Goal: Complete application form: Complete application form

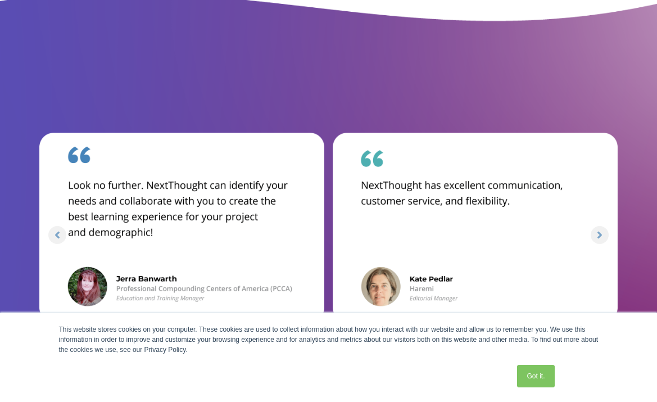
drag, startPoint x: 388, startPoint y: 277, endPoint x: 339, endPoint y: 215, distance: 79.6
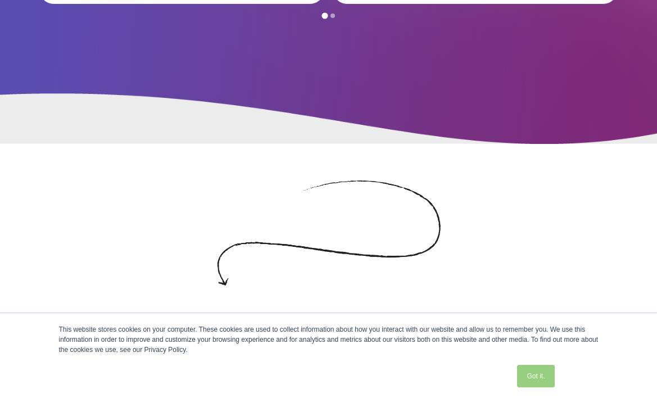
click at [550, 375] on link "Got it." at bounding box center [535, 376] width 37 height 22
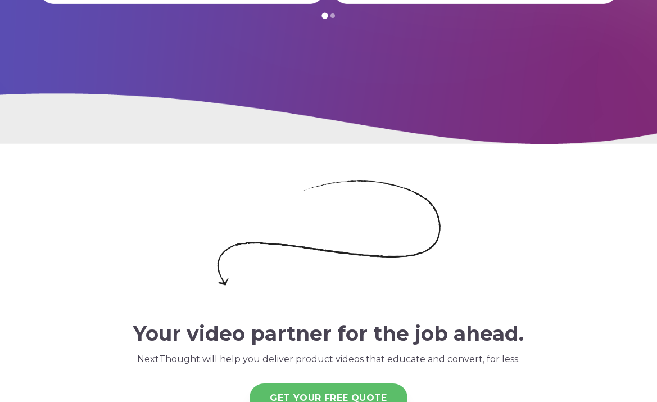
click at [329, 394] on link "GET YOUR FREE QUOTE" at bounding box center [328, 397] width 158 height 29
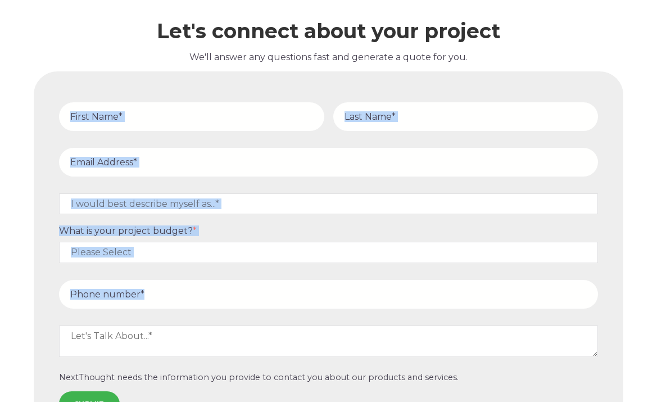
scroll to position [4552, 0]
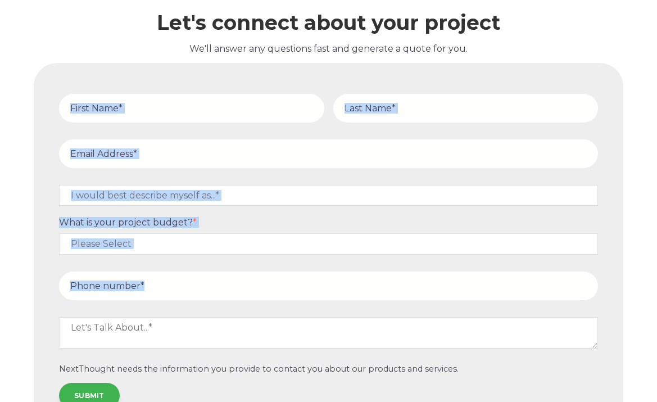
drag, startPoint x: 372, startPoint y: 154, endPoint x: 340, endPoint y: 376, distance: 224.7
click at [342, 385] on div "I would best describe myself as...* Other I am an executive or owner of a compa…" at bounding box center [328, 239] width 589 height 388
click at [201, 110] on input "text" at bounding box center [191, 108] width 265 height 29
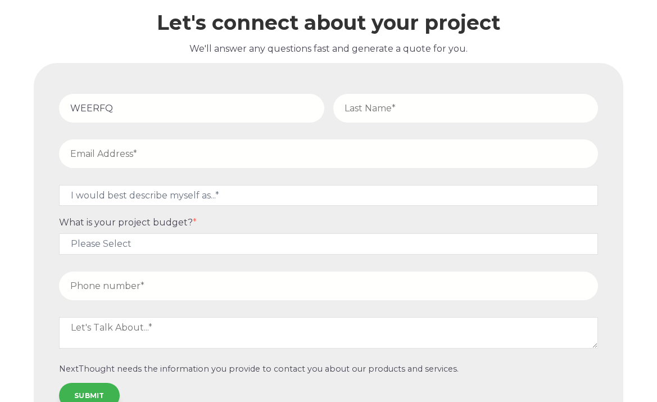
type input "WEERFQ"
click at [434, 112] on input "text" at bounding box center [465, 108] width 265 height 29
type input "wtfgawf"
click at [267, 153] on input "d" at bounding box center [328, 153] width 539 height 29
type input "[EMAIL_ADDRESS][DOMAIN_NAME]"
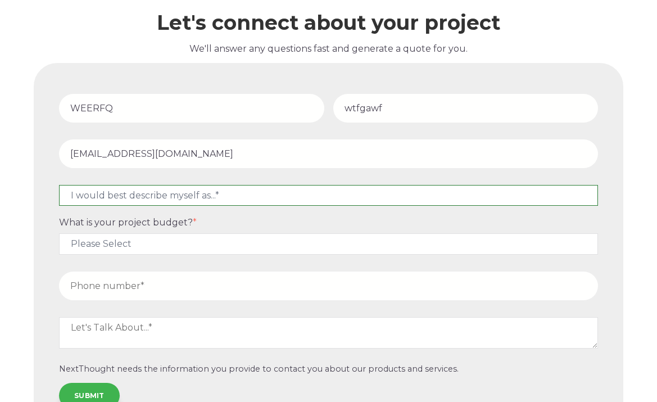
click at [239, 192] on select "I would best describe myself as...* Other I am an executive or owner of a compa…" at bounding box center [328, 195] width 539 height 21
select select "persona_10"
click at [59, 185] on select "I would best describe myself as...* Other I am an executive or owner of a compa…" at bounding box center [328, 195] width 539 height 21
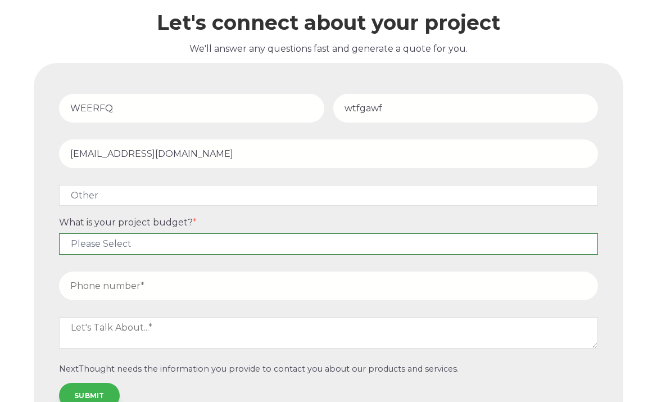
click at [198, 244] on select "Please Select $5,000 - $15,000 $15,000 - $25,000 $25,000 - $50,000 $50,000+" at bounding box center [328, 243] width 539 height 21
select select "$5,000 - $15,000"
click at [59, 233] on select "Please Select $5,000 - $15,000 $15,000 - $25,000 $25,000 - $50,000 $50,000+" at bounding box center [328, 243] width 539 height 21
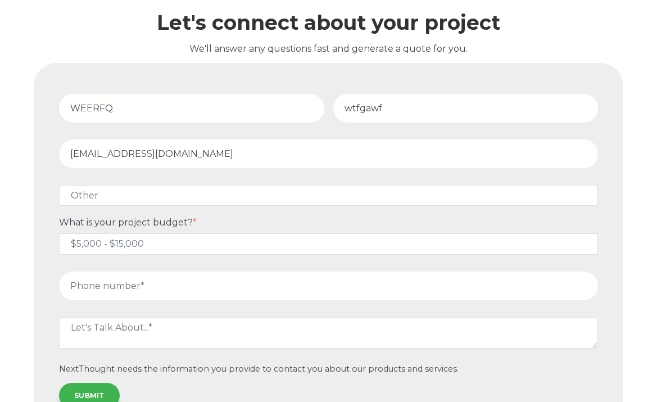
click at [175, 287] on input "tel" at bounding box center [328, 285] width 539 height 29
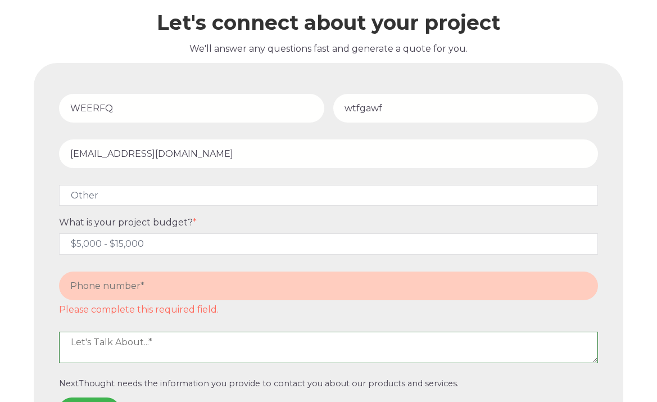
click at [160, 328] on fieldset at bounding box center [328, 352] width 548 height 53
type textarea "awdfQDHGDDTHTH"
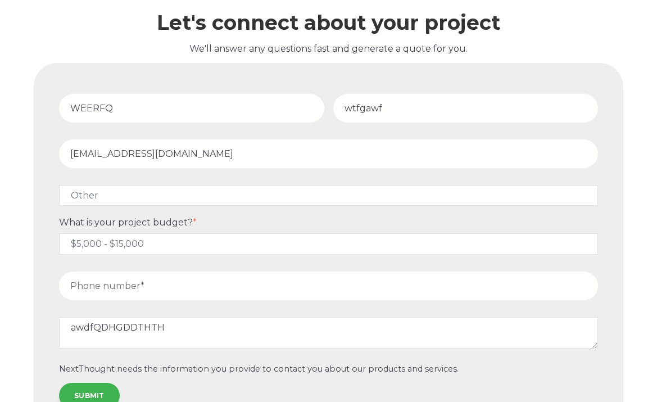
click at [153, 293] on input "tel" at bounding box center [328, 285] width 539 height 29
click at [257, 289] on input "tel" at bounding box center [328, 285] width 539 height 29
click at [258, 286] on input "tel" at bounding box center [328, 285] width 539 height 29
paste input "[PHONE_NUMBER]"
type input "[PHONE_NUMBER]"
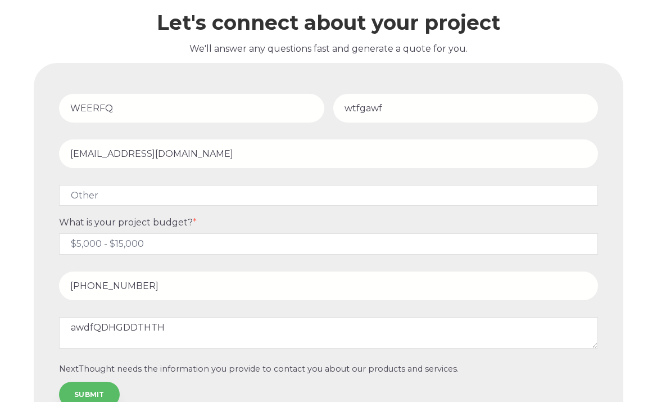
click at [105, 393] on input "SUBMIT" at bounding box center [89, 393] width 61 height 25
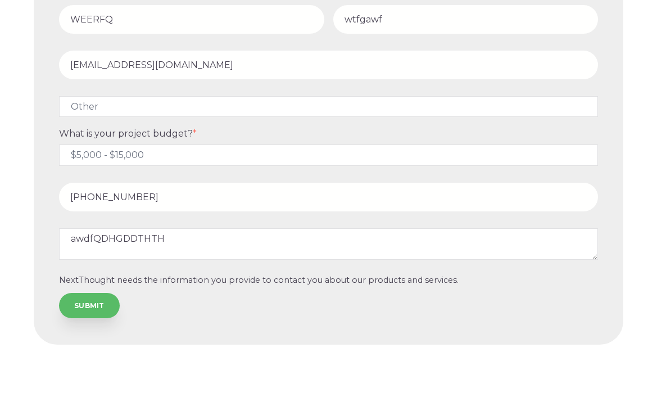
click at [75, 304] on input "SUBMIT" at bounding box center [89, 305] width 61 height 25
